Goal: Task Accomplishment & Management: Manage account settings

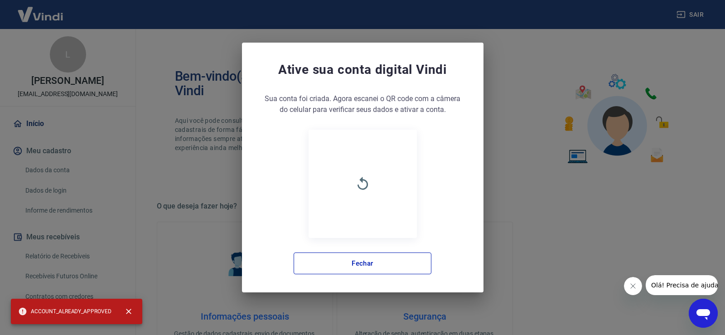
click at [553, 65] on div "Ative sua conta digital [PERSON_NAME] conta foi criada. Agora clique no botão a…" at bounding box center [362, 167] width 725 height 335
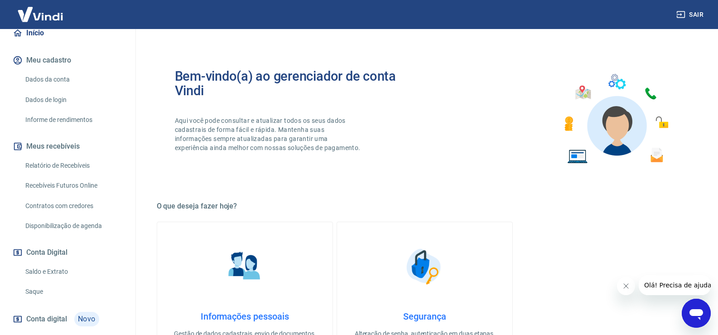
scroll to position [181, 0]
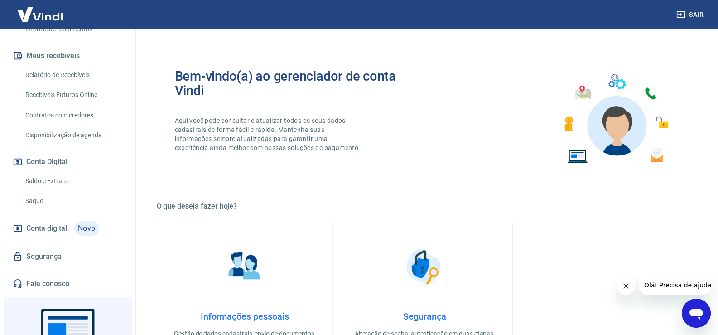
click at [71, 175] on link "Saldo e Extrato" at bounding box center [73, 181] width 103 height 19
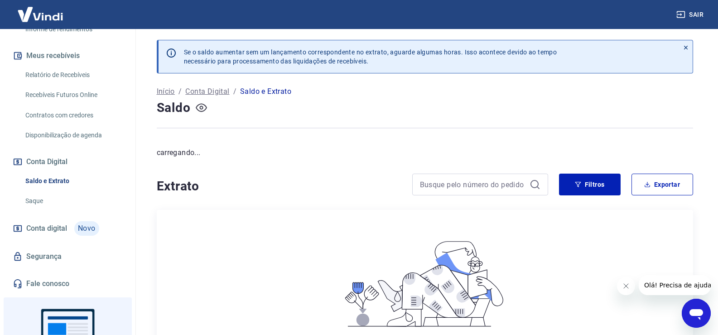
click at [195, 108] on button "button" at bounding box center [201, 108] width 15 height 15
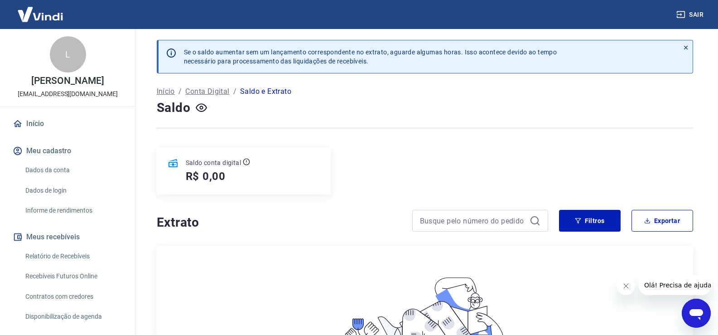
scroll to position [136, 0]
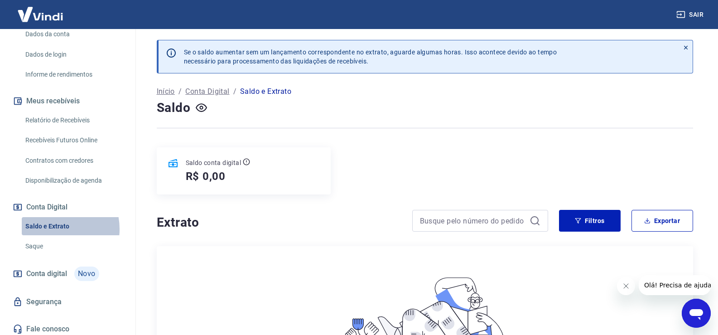
click at [50, 229] on link "Saldo e Extrato" at bounding box center [73, 226] width 103 height 19
click at [222, 91] on p "Conta Digital" at bounding box center [207, 91] width 44 height 11
